Goal: Transaction & Acquisition: Purchase product/service

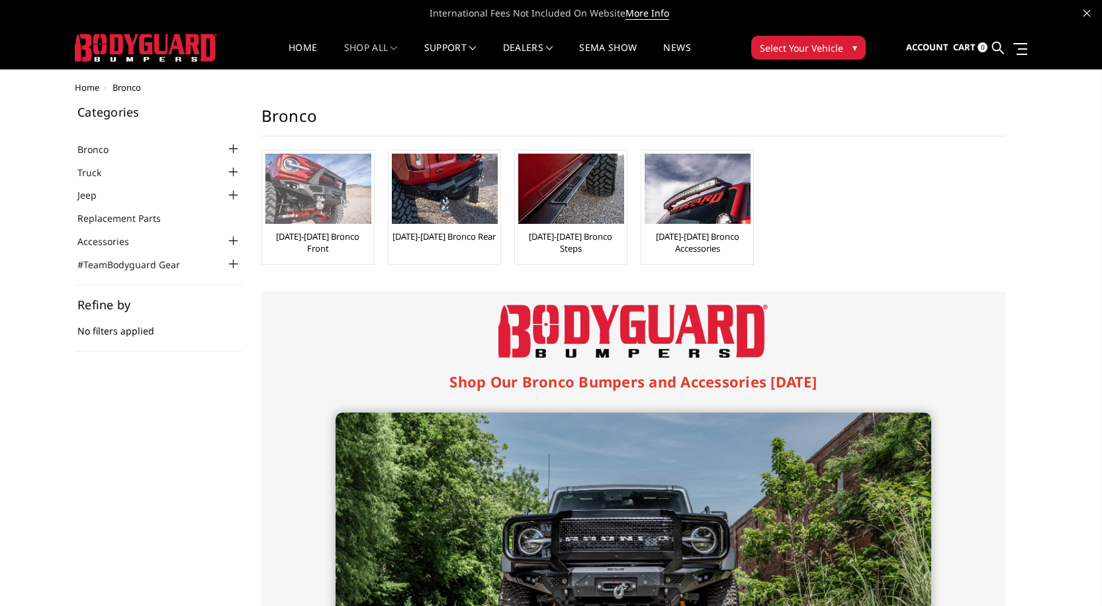
click at [320, 237] on link "[DATE]-[DATE] Bronco Front" at bounding box center [317, 242] width 105 height 24
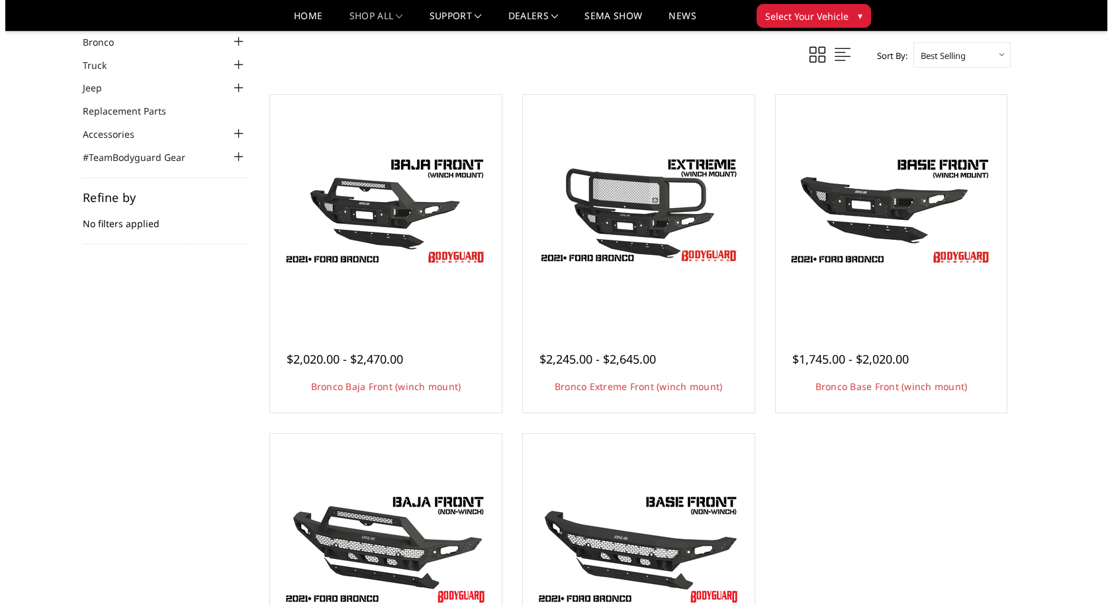
scroll to position [66, 0]
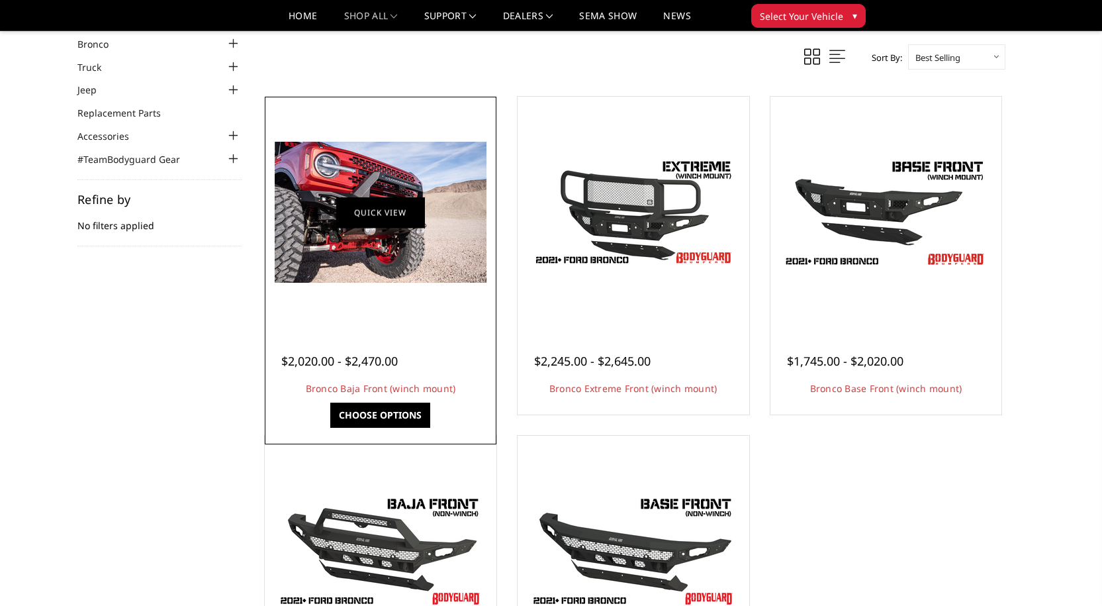
click at [355, 218] on link "Quick view" at bounding box center [380, 212] width 89 height 31
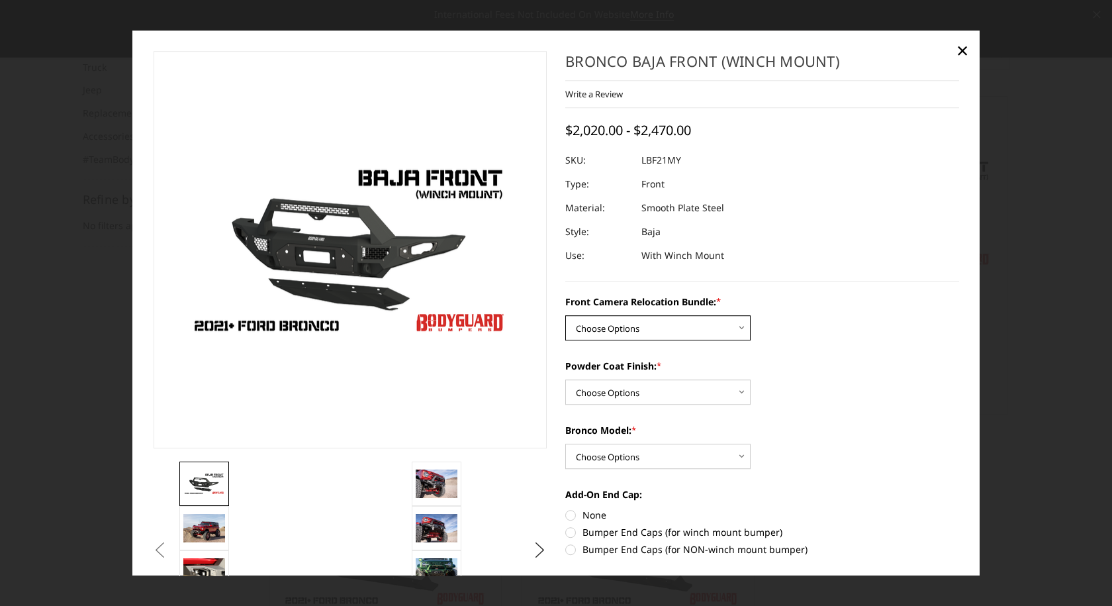
click at [666, 329] on select "Choose Options Without Front Camera Relocation With Front Camera Relocation (Ha…" at bounding box center [657, 327] width 185 height 25
select select "4016"
click at [565, 315] on select "Choose Options Without Front Camera Relocation With Front Camera Relocation (Ha…" at bounding box center [657, 327] width 185 height 25
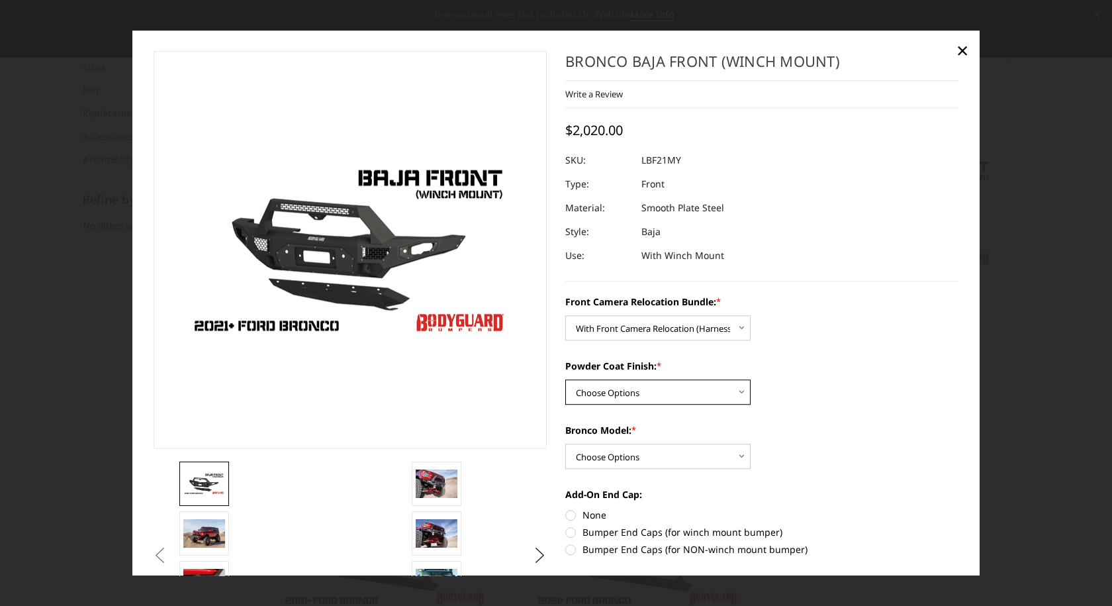
click at [669, 393] on select "Choose Options Textured Black Powder Coat Bare Metal" at bounding box center [657, 391] width 185 height 25
select select "4015"
click at [565, 379] on select "Choose Options Textured Black Powder Coat Bare Metal" at bounding box center [657, 391] width 185 height 25
click at [657, 456] on select "Choose Options Raptor Base/Badlands/Wildtrak/etc." at bounding box center [657, 455] width 185 height 25
select select "4013"
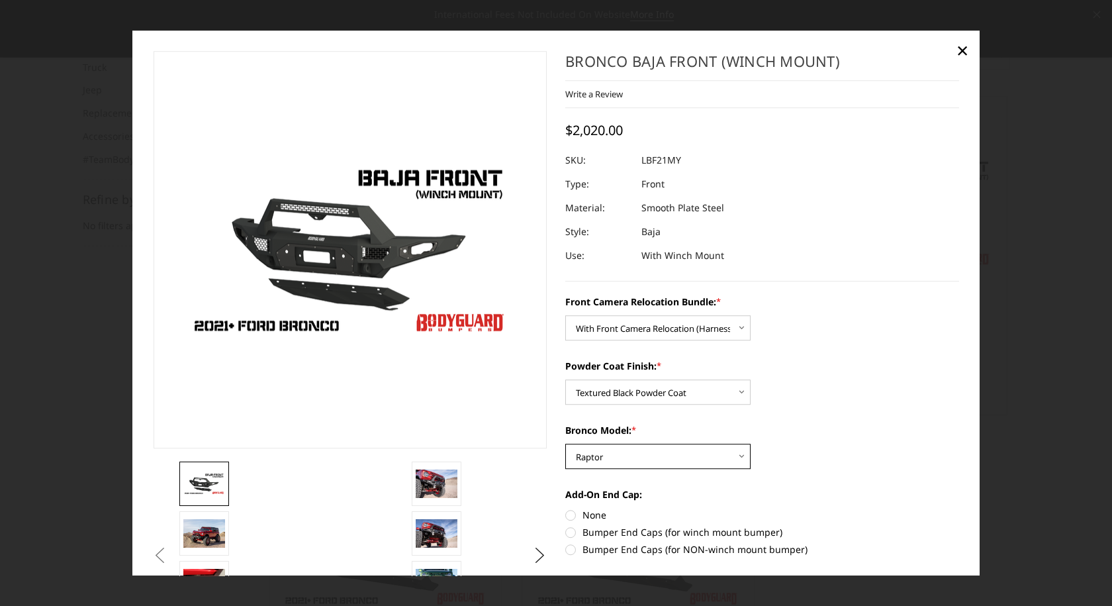
click at [565, 443] on select "Choose Options Raptor Base/Badlands/Wildtrak/etc." at bounding box center [657, 455] width 185 height 25
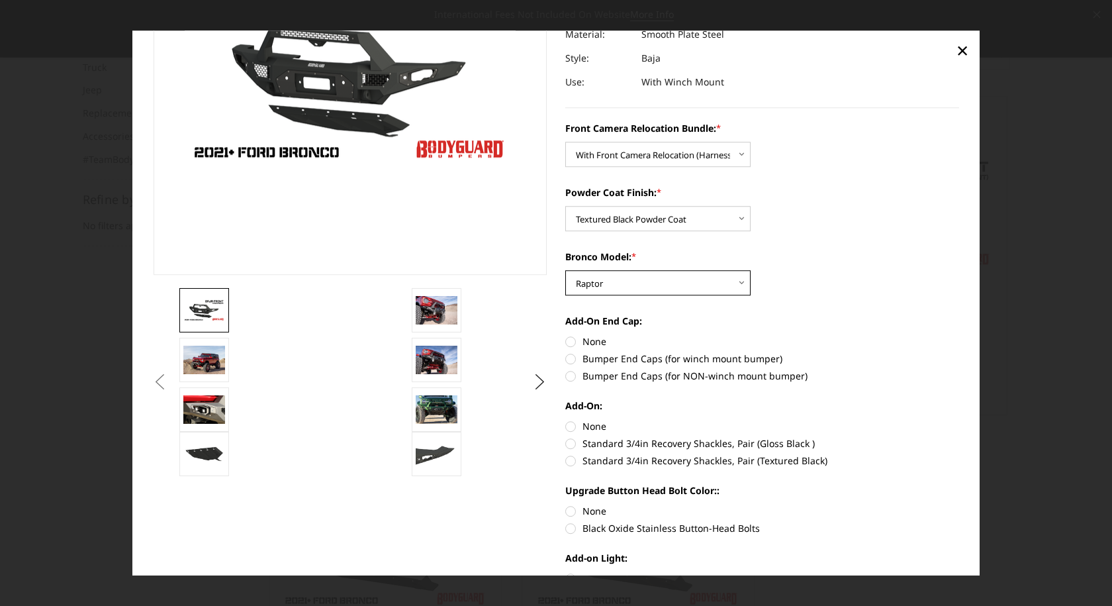
scroll to position [199, 0]
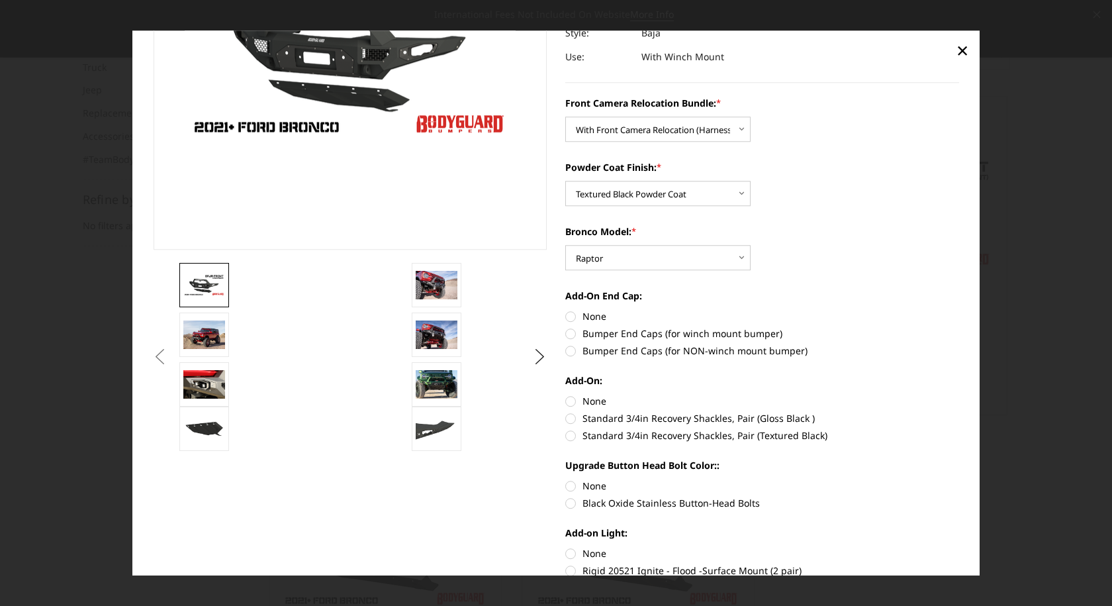
click at [559, 334] on section "Bronco Baja Front (winch mount) Write a Review Write a Review × Bronco Baja Fro…" at bounding box center [762, 347] width 412 height 991
click at [565, 336] on label "Bumper End Caps (for winch mount bumper)" at bounding box center [762, 333] width 394 height 14
click at [959, 310] on input "Bumper End Caps (for winch mount bumper)" at bounding box center [959, 309] width 1 height 1
radio input "true"
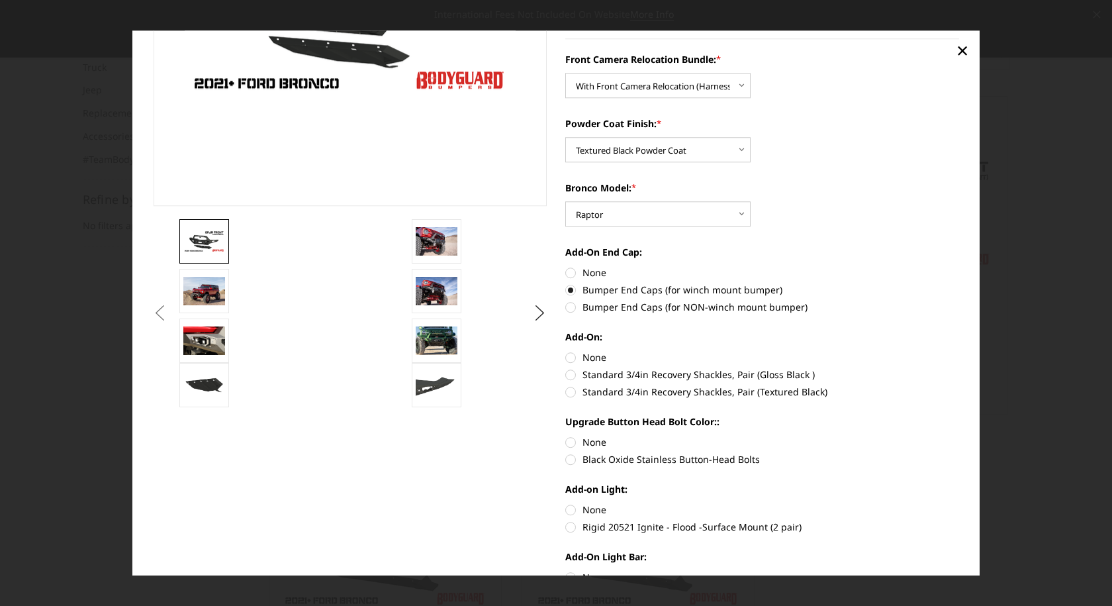
scroll to position [265, 0]
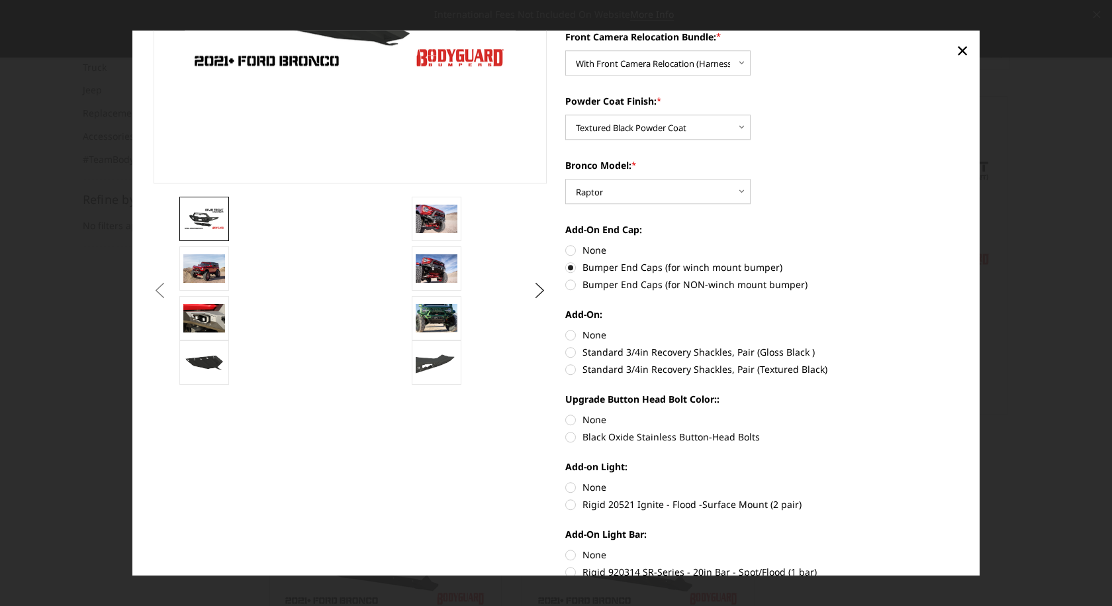
click at [566, 351] on label "Standard 3/4in Recovery Shackles, Pair (Gloss Black )" at bounding box center [762, 352] width 394 height 14
click at [959, 328] on input "Standard 3/4in Recovery Shackles, Pair (Gloss Black )" at bounding box center [959, 328] width 1 height 1
radio input "true"
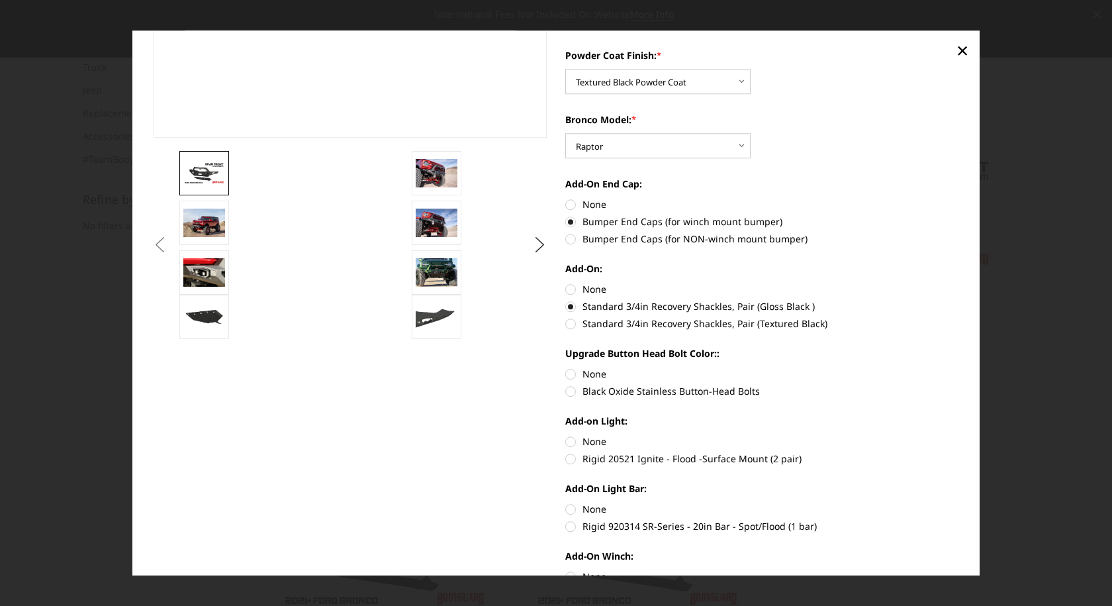
scroll to position [331, 0]
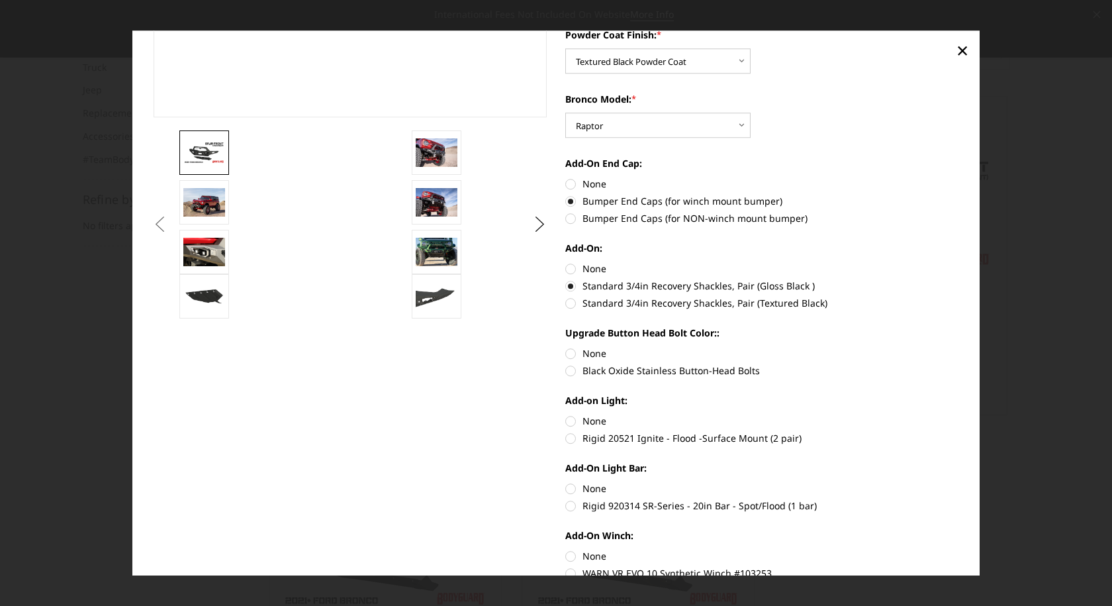
click at [565, 375] on label "Black Oxide Stainless Button-Head Bolts" at bounding box center [762, 370] width 394 height 14
click at [959, 347] on input "Black Oxide Stainless Button-Head Bolts" at bounding box center [959, 346] width 1 height 1
radio input "true"
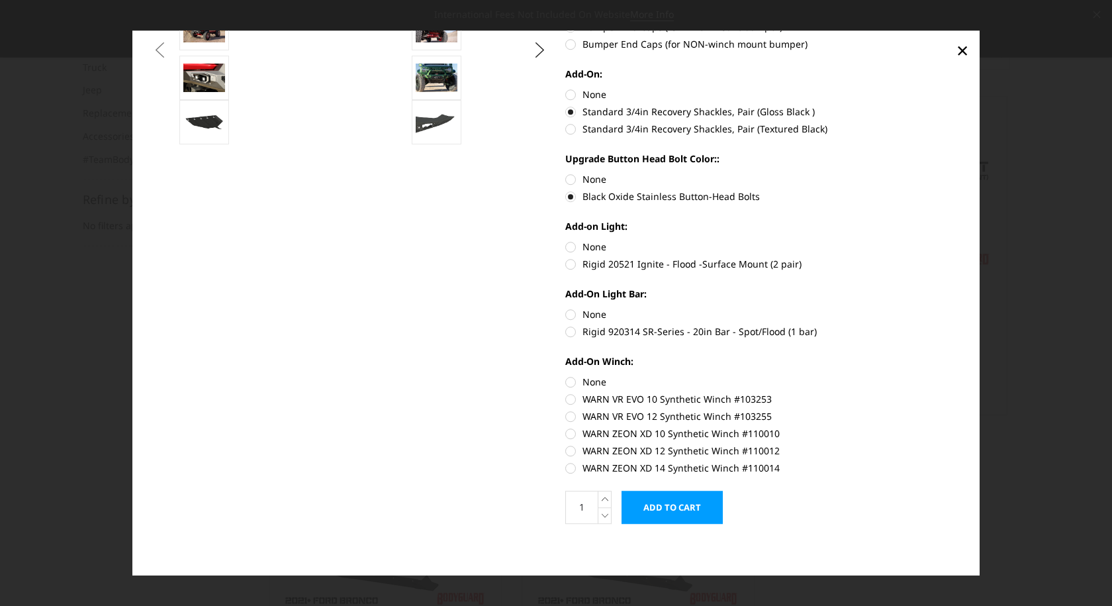
scroll to position [506, 0]
click at [566, 449] on label "WARN ZEON XD 12 Synthetic Winch #110012" at bounding box center [762, 449] width 394 height 14
click at [959, 426] on input "WARN ZEON XD 12 Synthetic Winch #110012" at bounding box center [959, 425] width 1 height 1
radio input "true"
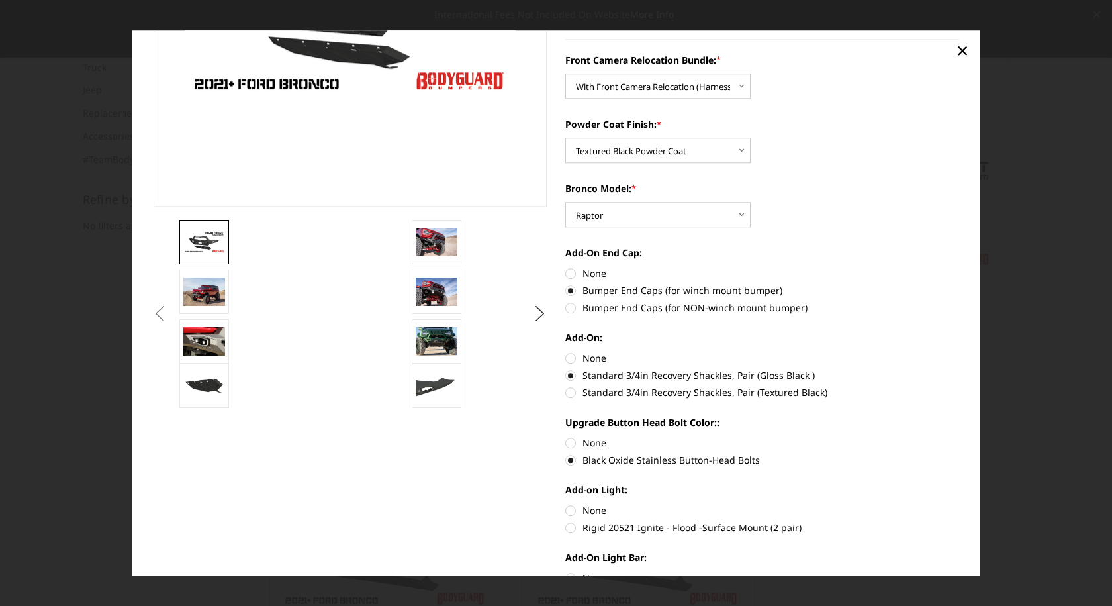
scroll to position [0, 0]
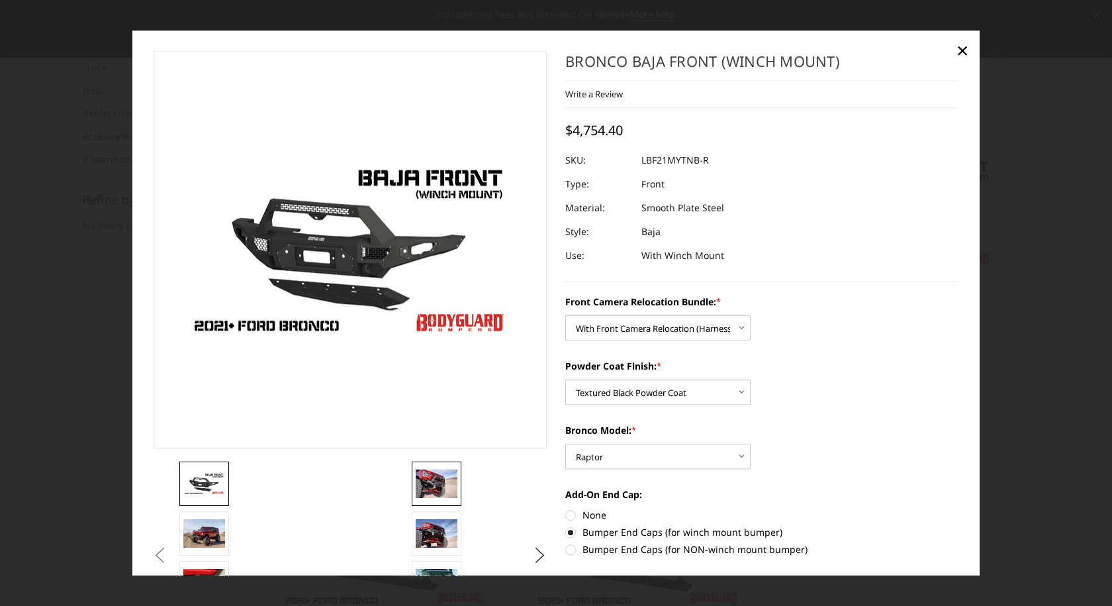
click at [433, 481] on img at bounding box center [437, 484] width 42 height 28
